Goal: Information Seeking & Learning: Learn about a topic

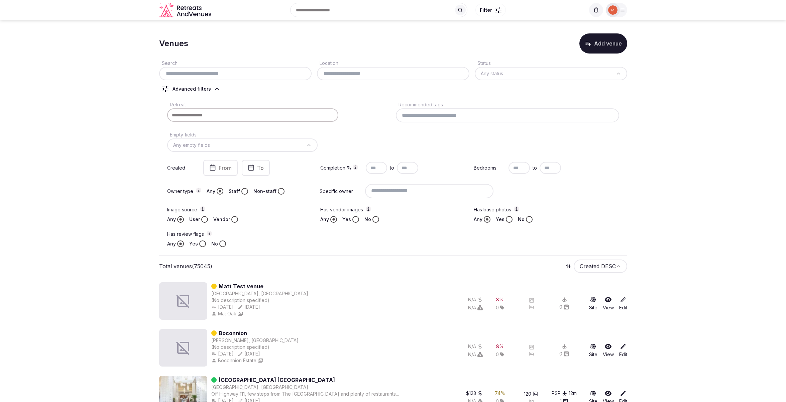
click at [617, 11] on img at bounding box center [612, 9] width 9 height 9
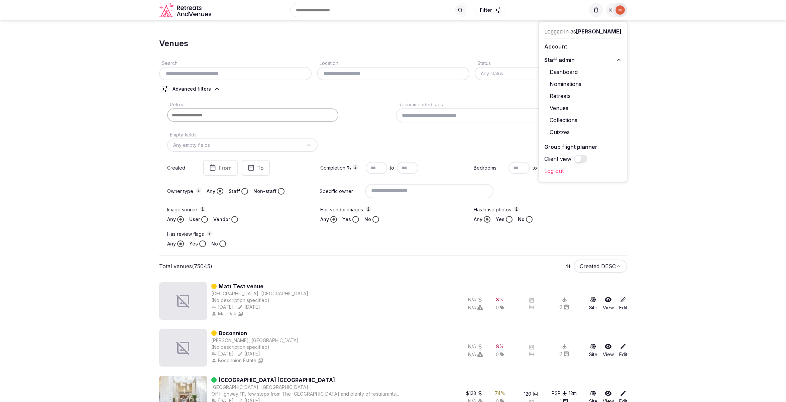
click at [564, 172] on link "Log out" at bounding box center [582, 171] width 77 height 11
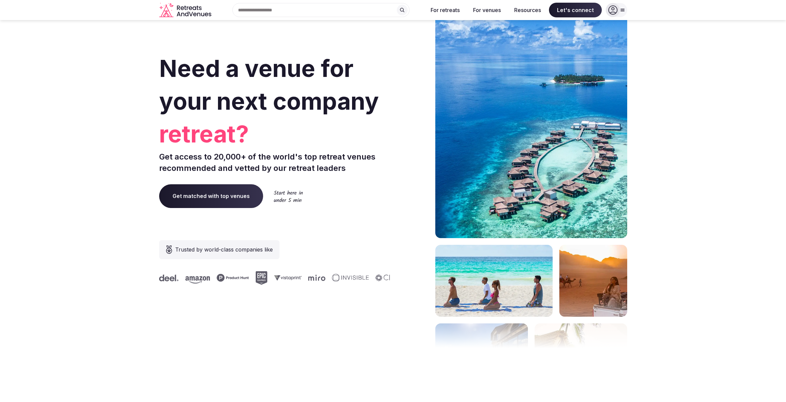
click at [361, 8] on input "text" at bounding box center [320, 10] width 177 height 14
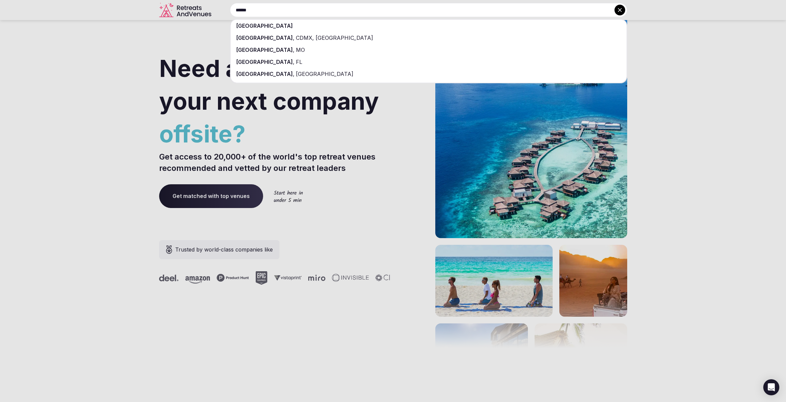
type input "******"
click at [349, 22] on div "[GEOGRAPHIC_DATA]" at bounding box center [429, 26] width 396 height 12
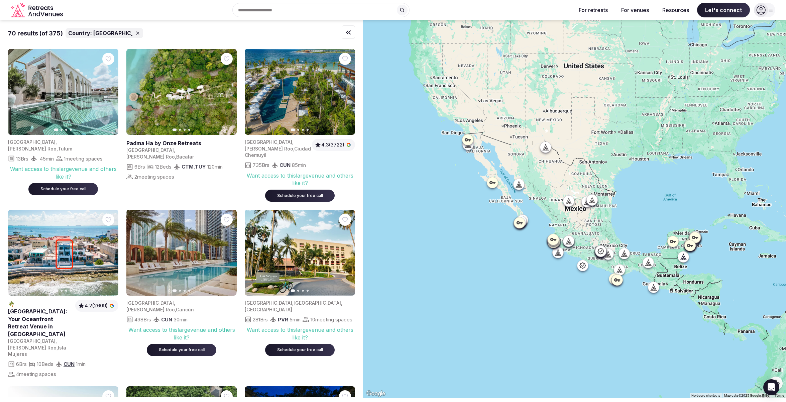
click at [427, 9] on div "Recent searches Greece Mexico Italy Search Popular Destinations Toscana, Italy …" at bounding box center [318, 10] width 505 height 14
click at [419, 10] on div "Recent searches [GEOGRAPHIC_DATA] [GEOGRAPHIC_DATA] [GEOGRAPHIC_DATA] Search Po…" at bounding box center [318, 10] width 505 height 14
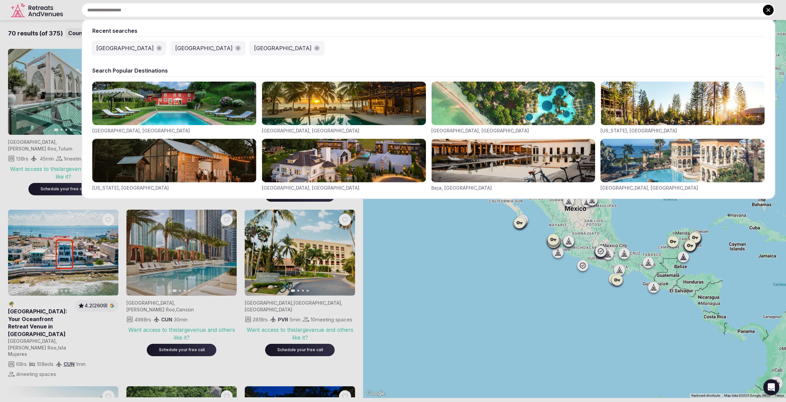
click at [378, 9] on input "text" at bounding box center [429, 10] width 694 height 14
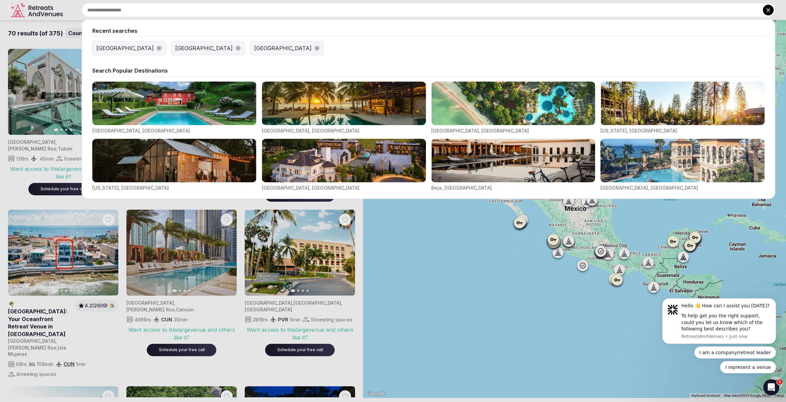
click at [771, 10] on icon at bounding box center [768, 10] width 7 height 7
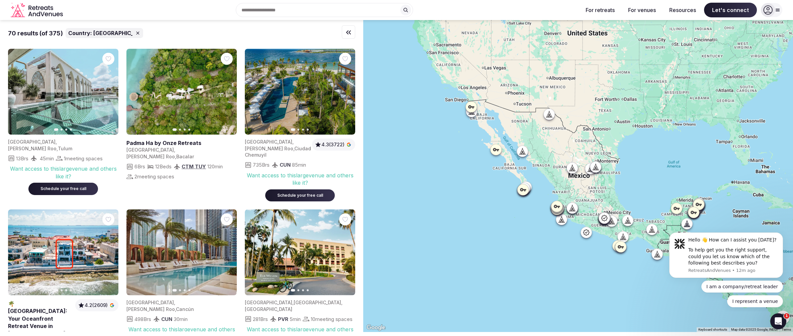
click at [45, 7] on icon "Retreats and Venues company logo" at bounding box center [47, 8] width 4 height 4
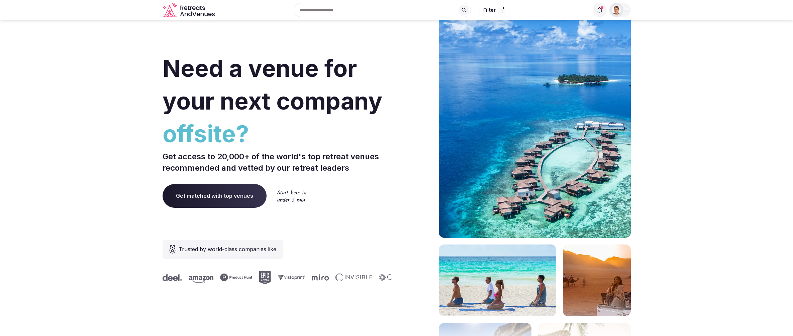
click at [626, 11] on icon at bounding box center [625, 9] width 5 height 5
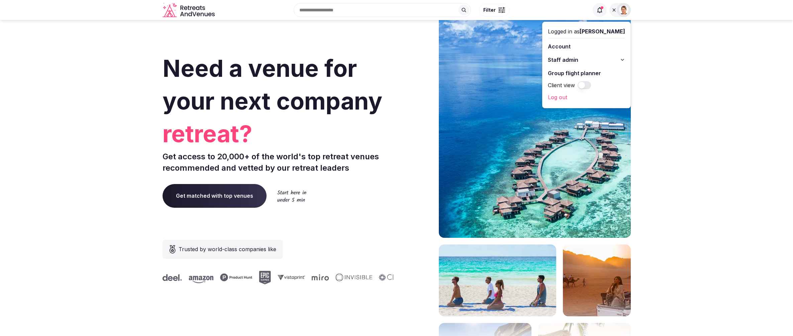
click at [623, 59] on icon at bounding box center [622, 59] width 5 height 5
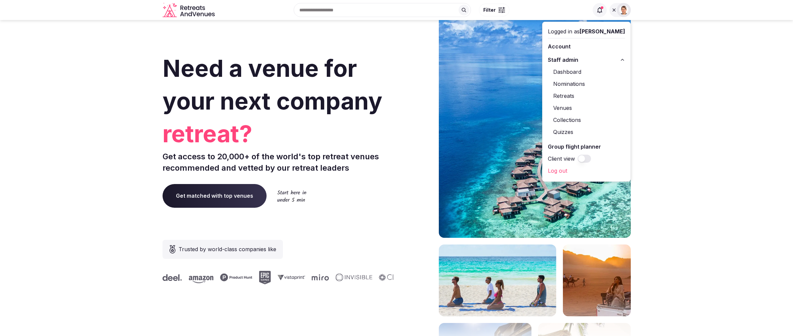
click at [707, 60] on section "Need a venue for your next company retreat? Get access to 20,000+ of the world'…" at bounding box center [396, 200] width 793 height 403
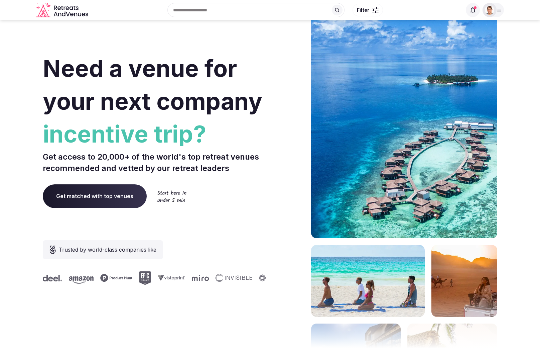
click at [487, 9] on img at bounding box center [489, 9] width 9 height 9
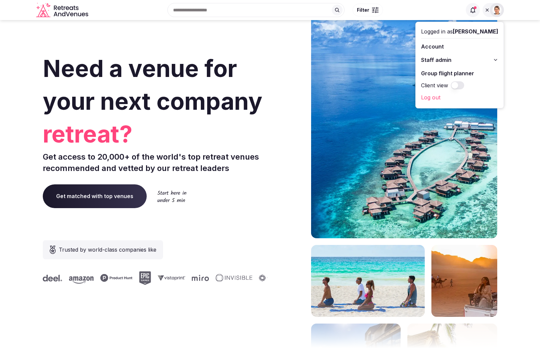
click at [530, 33] on section "Need a venue for your next company retreat? Get access to 20,000+ of the world'…" at bounding box center [270, 200] width 540 height 403
click at [485, 9] on icon at bounding box center [487, 9] width 5 height 5
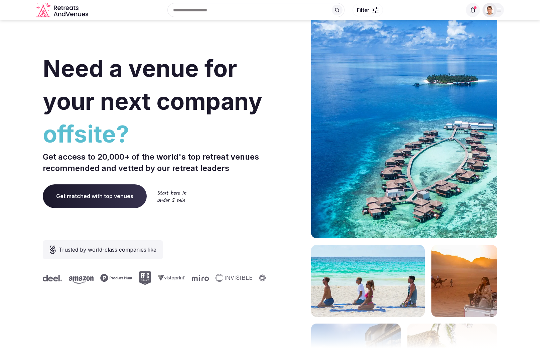
click at [501, 9] on icon at bounding box center [499, 9] width 5 height 5
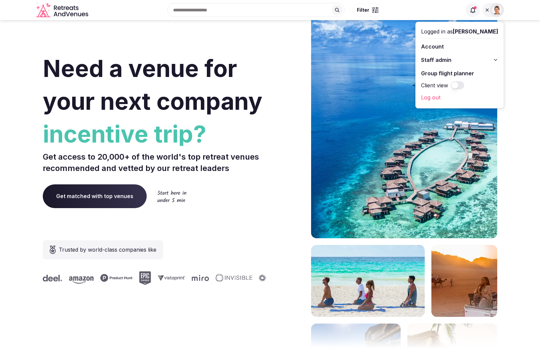
click at [447, 45] on link "Account" at bounding box center [459, 46] width 77 height 11
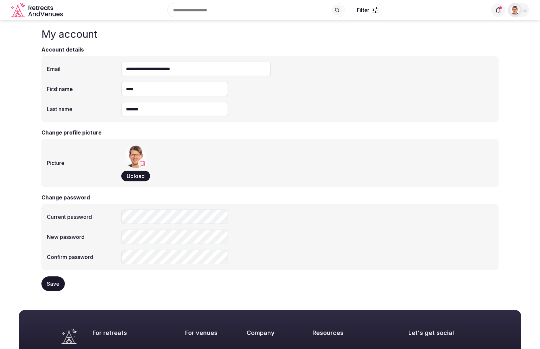
click at [525, 11] on icon at bounding box center [525, 10] width 4 height 2
click at [497, 59] on button "Staff admin" at bounding box center [485, 60] width 77 height 11
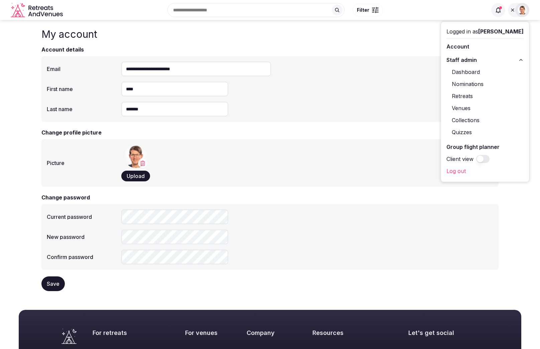
click at [468, 96] on link "Retreats" at bounding box center [485, 96] width 77 height 11
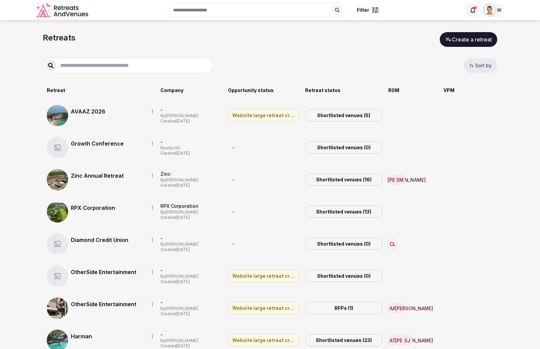
click at [96, 66] on input "text" at bounding box center [133, 66] width 155 height 8
type input "**********"
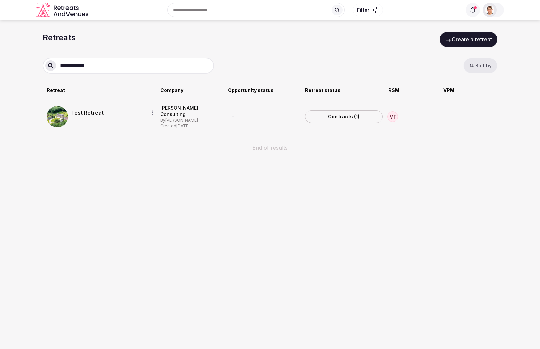
click at [89, 111] on link "Test Retreat" at bounding box center [107, 113] width 72 height 8
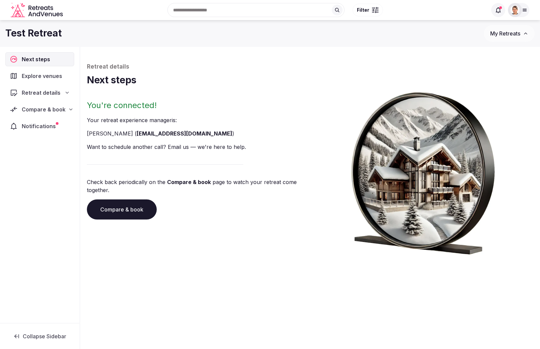
click at [66, 111] on div "Compare & book" at bounding box center [40, 109] width 60 height 8
click at [45, 122] on span "Shortlisted venues (5)" at bounding box center [41, 122] width 51 height 7
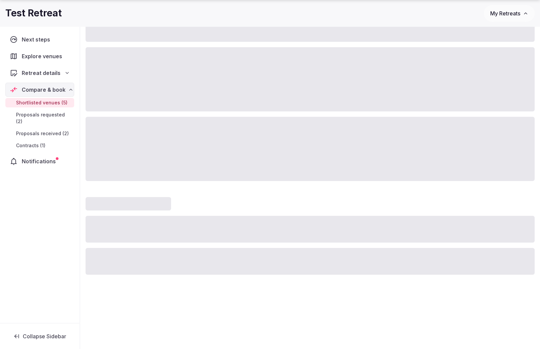
scroll to position [180, 0]
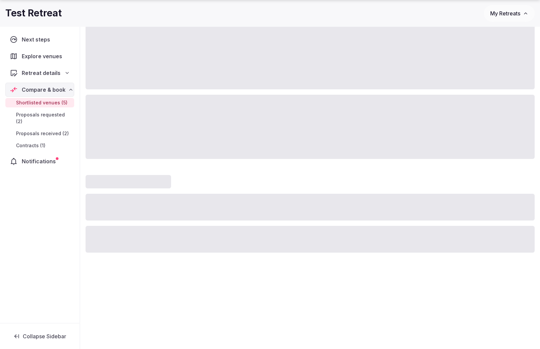
drag, startPoint x: 535, startPoint y: 346, endPoint x: 630, endPoint y: 358, distance: 95.8
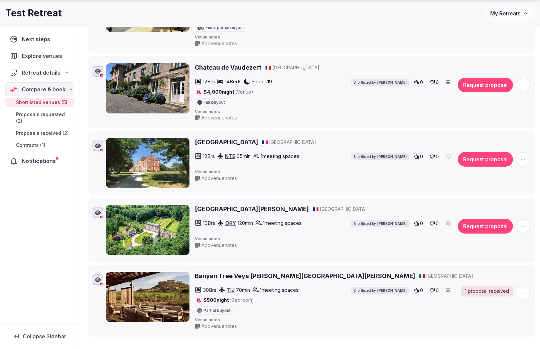
scroll to position [0, 0]
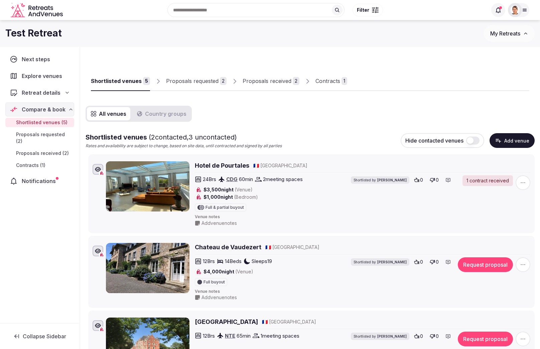
click at [161, 113] on button "Country groups" at bounding box center [162, 113] width 58 height 13
click at [116, 114] on button "All venues" at bounding box center [108, 113] width 43 height 13
click at [182, 81] on div "Proposals requested" at bounding box center [192, 81] width 52 height 8
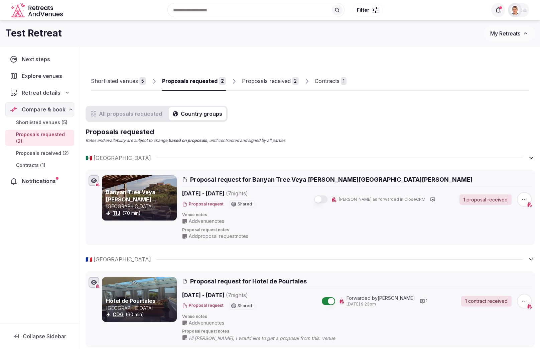
click at [192, 112] on button "Country groups" at bounding box center [198, 113] width 58 height 13
click at [113, 114] on button "All proposals requested" at bounding box center [126, 113] width 79 height 13
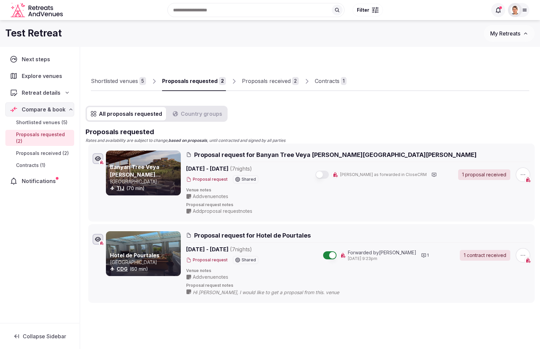
click at [263, 81] on div "Proposals received" at bounding box center [266, 81] width 49 height 8
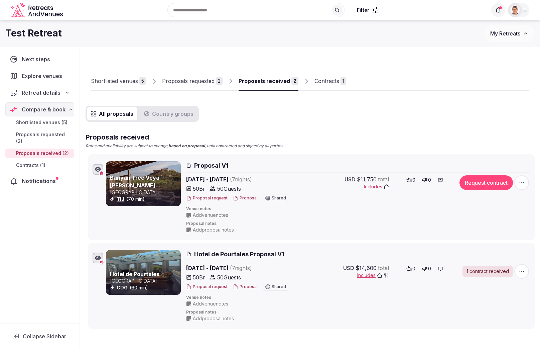
click at [175, 114] on button "Country groups" at bounding box center [169, 113] width 58 height 13
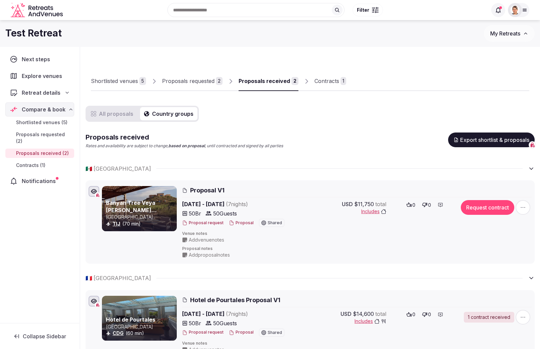
click at [111, 115] on button "All proposals" at bounding box center [112, 113] width 50 height 13
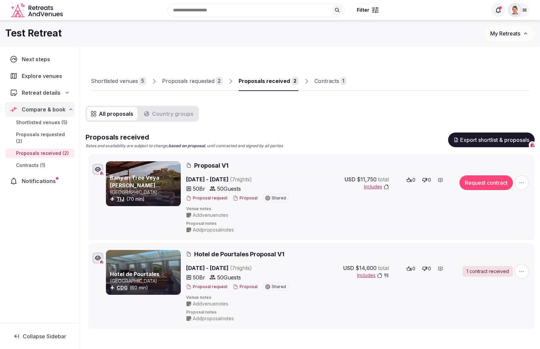
click at [325, 79] on div "Contracts" at bounding box center [327, 81] width 25 height 8
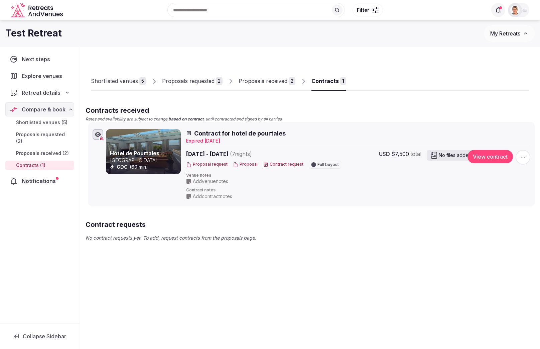
click at [128, 83] on div "Shortlisted venues" at bounding box center [114, 81] width 47 height 8
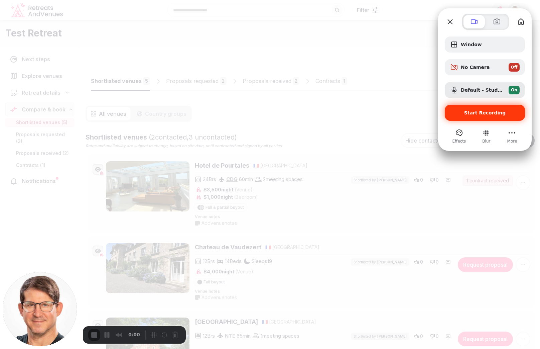
click at [498, 114] on span "Start Recording" at bounding box center [485, 112] width 42 height 5
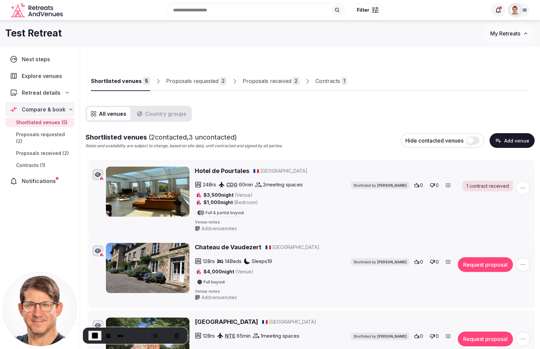
drag, startPoint x: 87, startPoint y: 160, endPoint x: 82, endPoint y: 165, distance: 7.1
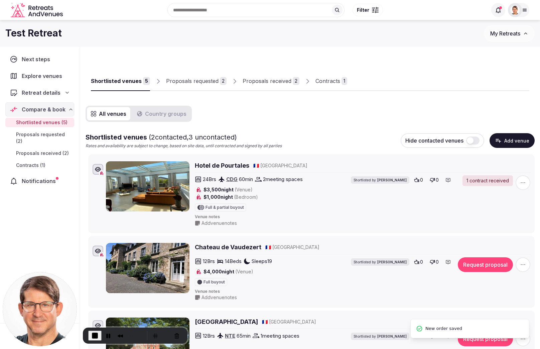
click at [164, 114] on button "Country groups" at bounding box center [162, 113] width 58 height 13
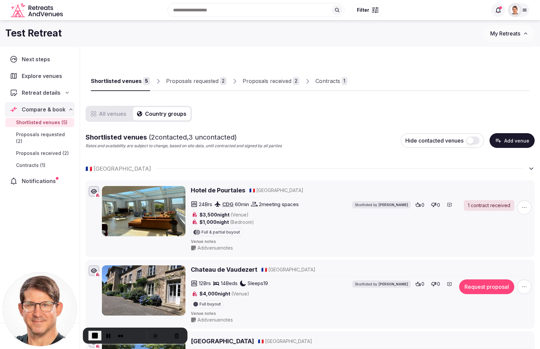
click at [184, 83] on div "Proposals requested" at bounding box center [192, 81] width 52 height 8
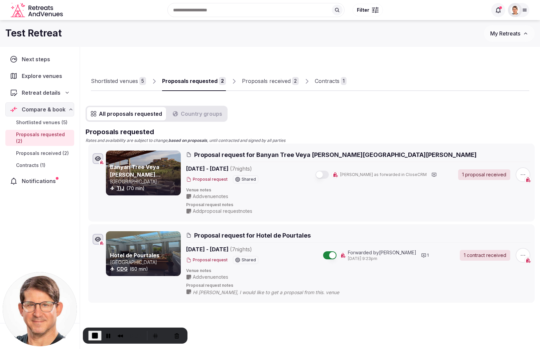
click at [200, 114] on button "Country groups" at bounding box center [198, 113] width 58 height 13
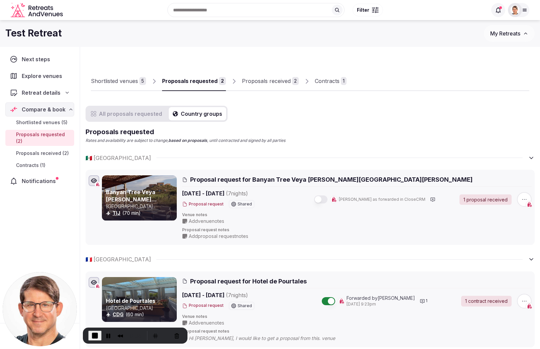
click at [137, 112] on button "All proposals requested" at bounding box center [126, 113] width 79 height 13
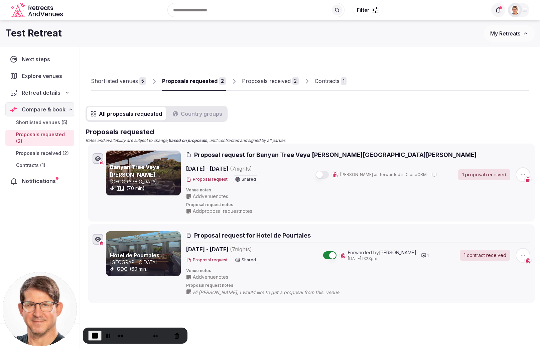
click at [269, 80] on div "Proposals received" at bounding box center [266, 81] width 49 height 8
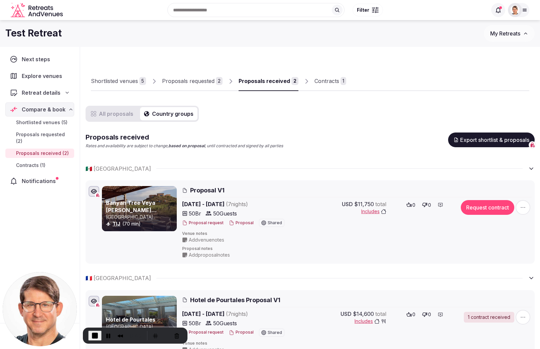
click at [177, 115] on button "Country groups" at bounding box center [169, 113] width 58 height 13
click at [113, 114] on button "All proposals" at bounding box center [112, 113] width 50 height 13
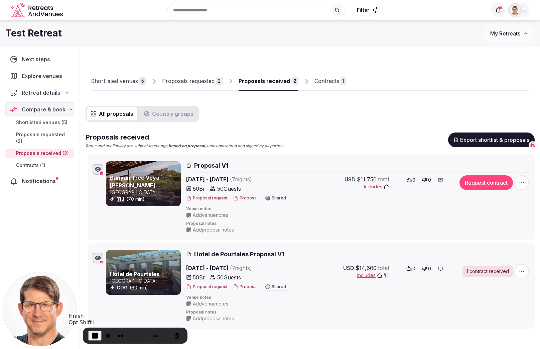
click at [95, 336] on span "End Recording" at bounding box center [95, 335] width 8 height 8
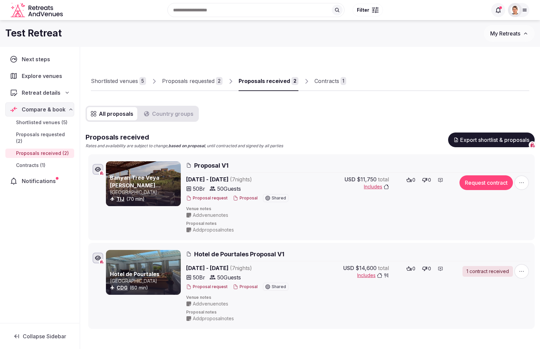
click at [121, 75] on link "Shortlisted venues 5" at bounding box center [118, 81] width 55 height 19
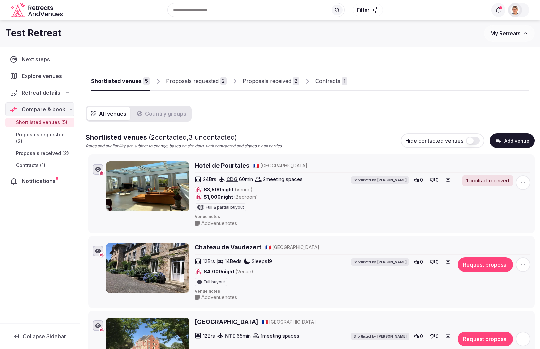
click at [168, 112] on button "Country groups" at bounding box center [162, 113] width 58 height 13
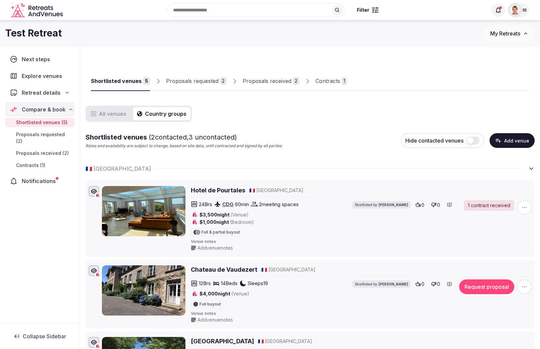
click at [205, 77] on div "Proposals requested" at bounding box center [192, 81] width 52 height 8
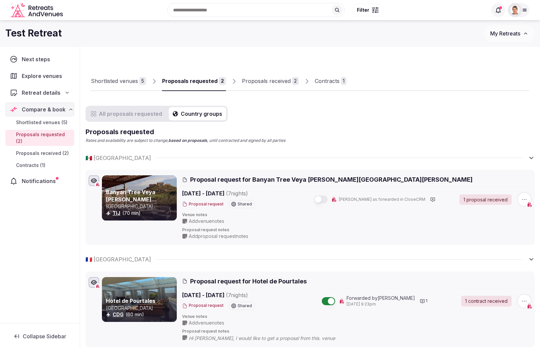
click at [171, 112] on button "Country groups" at bounding box center [198, 113] width 58 height 13
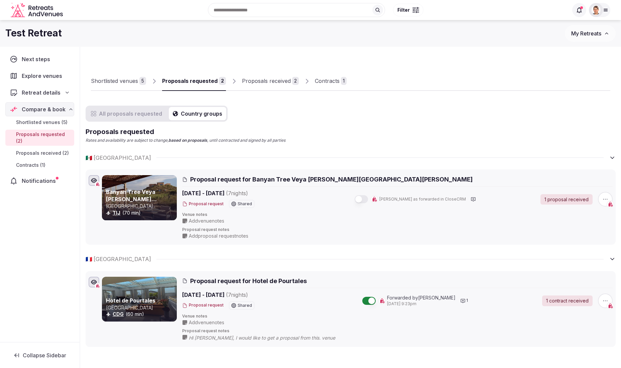
click at [123, 83] on div "Shortlisted venues" at bounding box center [114, 81] width 47 height 8
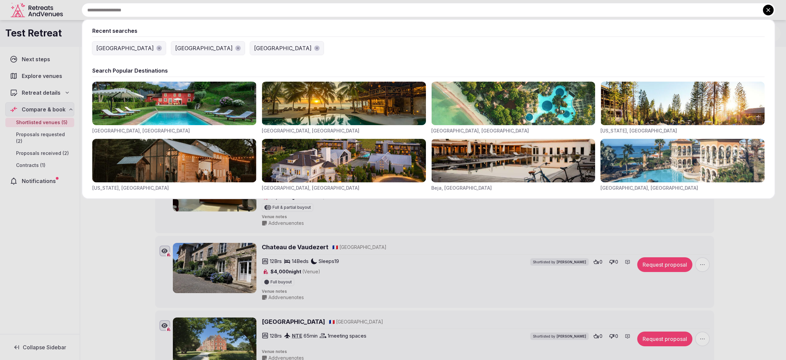
click at [334, 10] on input "text" at bounding box center [429, 10] width 694 height 14
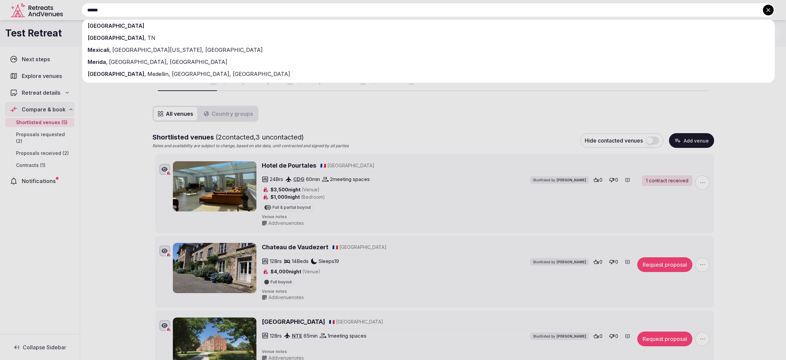
type input "******"
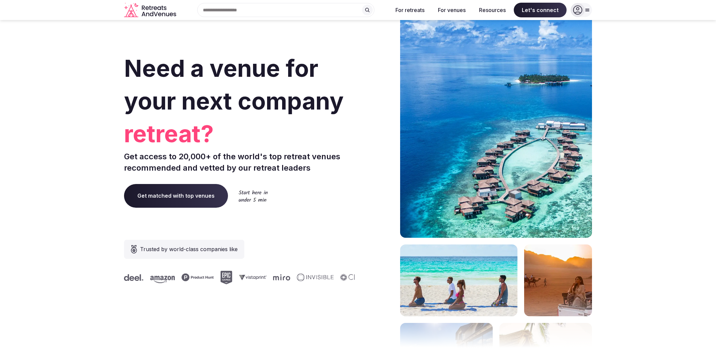
click at [301, 11] on input "text" at bounding box center [285, 10] width 177 height 14
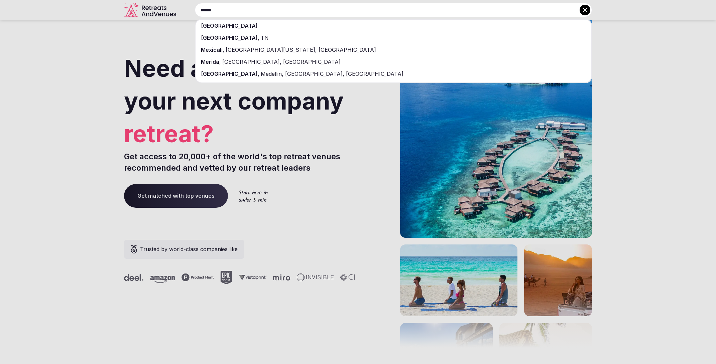
type input "******"
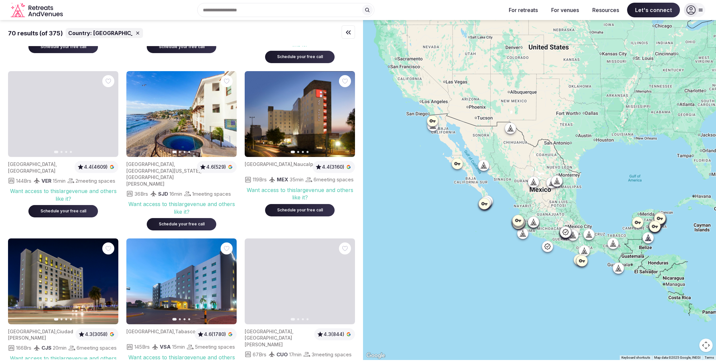
scroll to position [1022, 0]
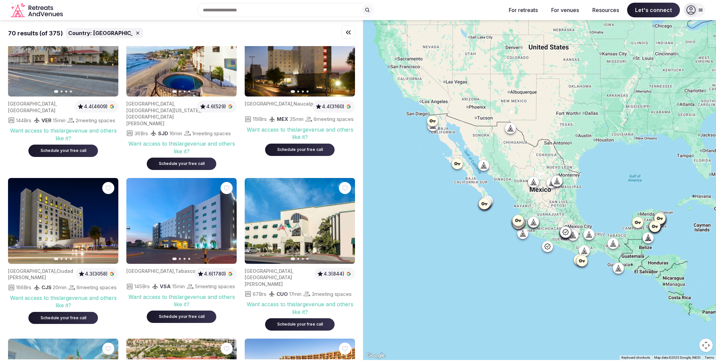
click at [45, 9] on icon "Retreats and Venues company logo" at bounding box center [47, 8] width 4 height 4
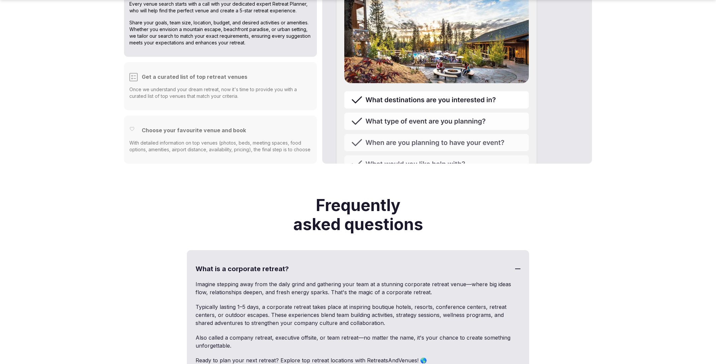
scroll to position [2714, 0]
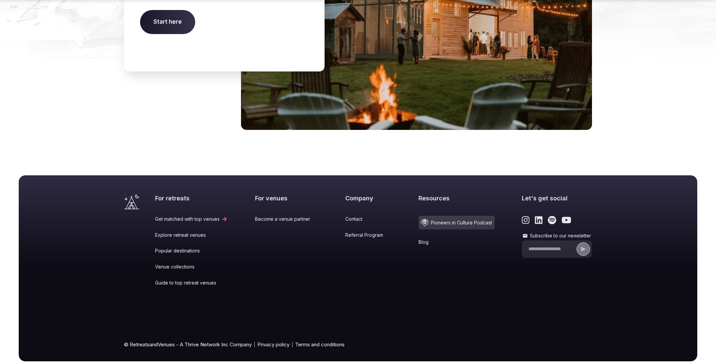
click at [182, 248] on link "Popular destinations" at bounding box center [191, 251] width 73 height 7
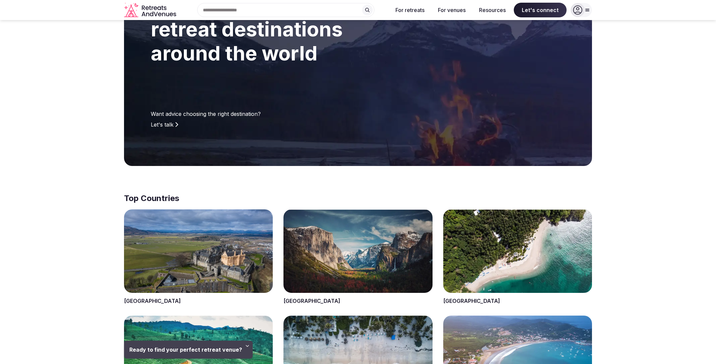
scroll to position [321, 0]
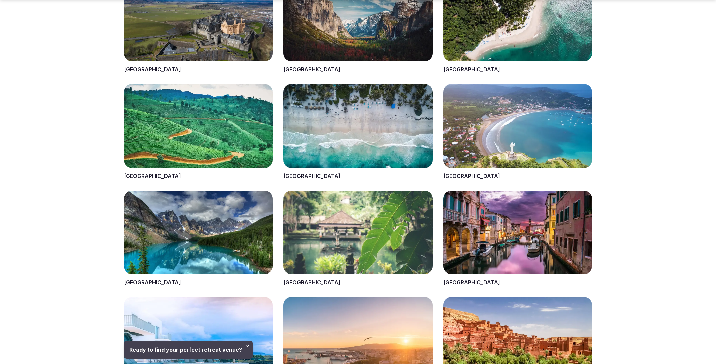
click at [343, 48] on span at bounding box center [358, 26] width 149 height 96
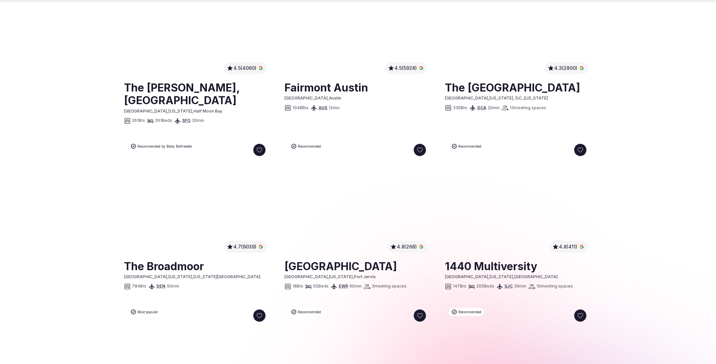
scroll to position [498, 0]
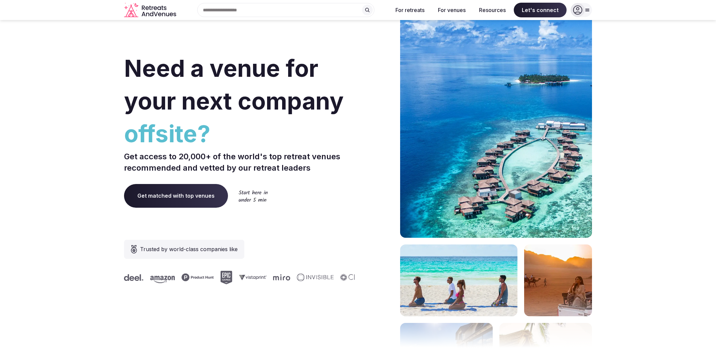
click at [587, 9] on icon at bounding box center [587, 9] width 5 height 5
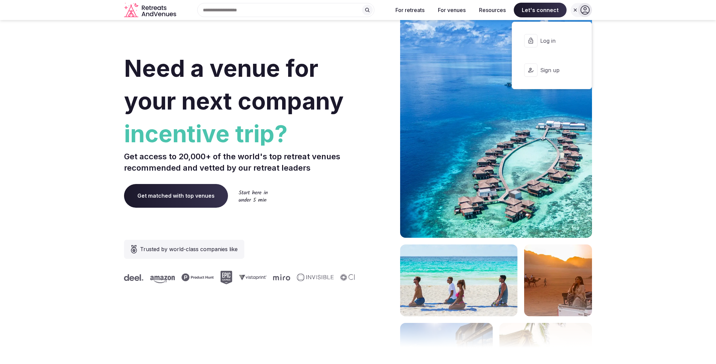
click at [585, 11] on icon at bounding box center [584, 9] width 9 height 9
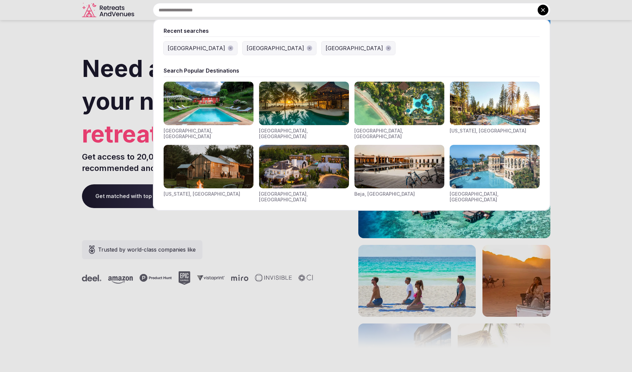
click at [178, 9] on div "Recent searches [GEOGRAPHIC_DATA] [GEOGRAPHIC_DATA] [GEOGRAPHIC_DATA] Search Po…" at bounding box center [343, 10] width 413 height 14
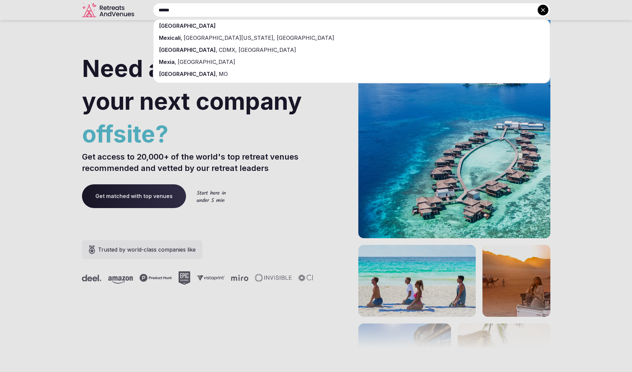
type input "******"
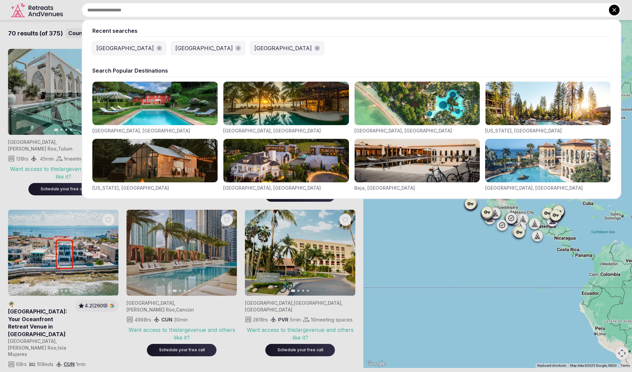
click at [213, 12] on div "Recent searches [GEOGRAPHIC_DATA] [GEOGRAPHIC_DATA] [GEOGRAPHIC_DATA] Search Po…" at bounding box center [343, 10] width 555 height 14
click at [213, 12] on input "text" at bounding box center [351, 10] width 539 height 14
click at [75, 8] on div at bounding box center [316, 186] width 632 height 372
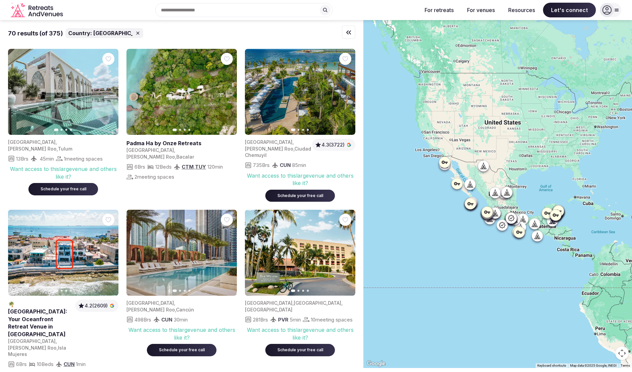
click at [349, 13] on div "Recent searches [GEOGRAPHIC_DATA] [GEOGRAPHIC_DATA] [GEOGRAPHIC_DATA] Search Po…" at bounding box center [241, 10] width 351 height 14
